Goal: Task Accomplishment & Management: Manage account settings

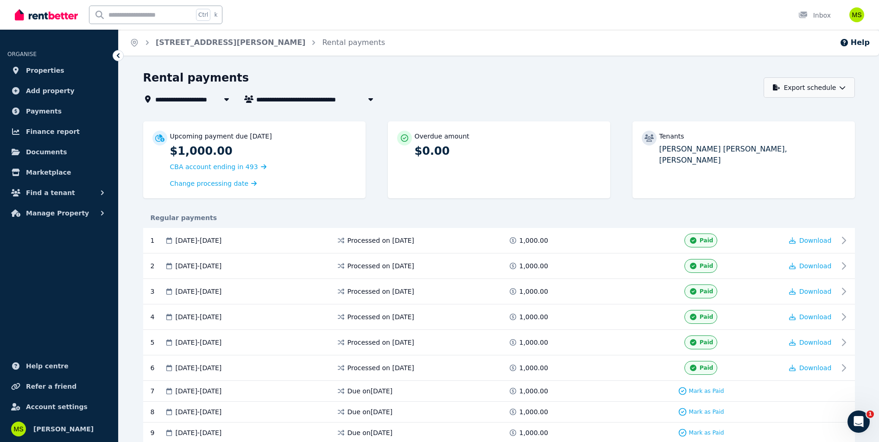
click at [825, 90] on button "Export schedule" at bounding box center [809, 87] width 91 height 20
click at [817, 112] on div "PDF" at bounding box center [810, 111] width 79 height 9
click at [626, 79] on div "Rental payments" at bounding box center [451, 79] width 616 height 18
click at [235, 187] on span "Change processing date" at bounding box center [209, 183] width 79 height 9
